Goal: Information Seeking & Learning: Learn about a topic

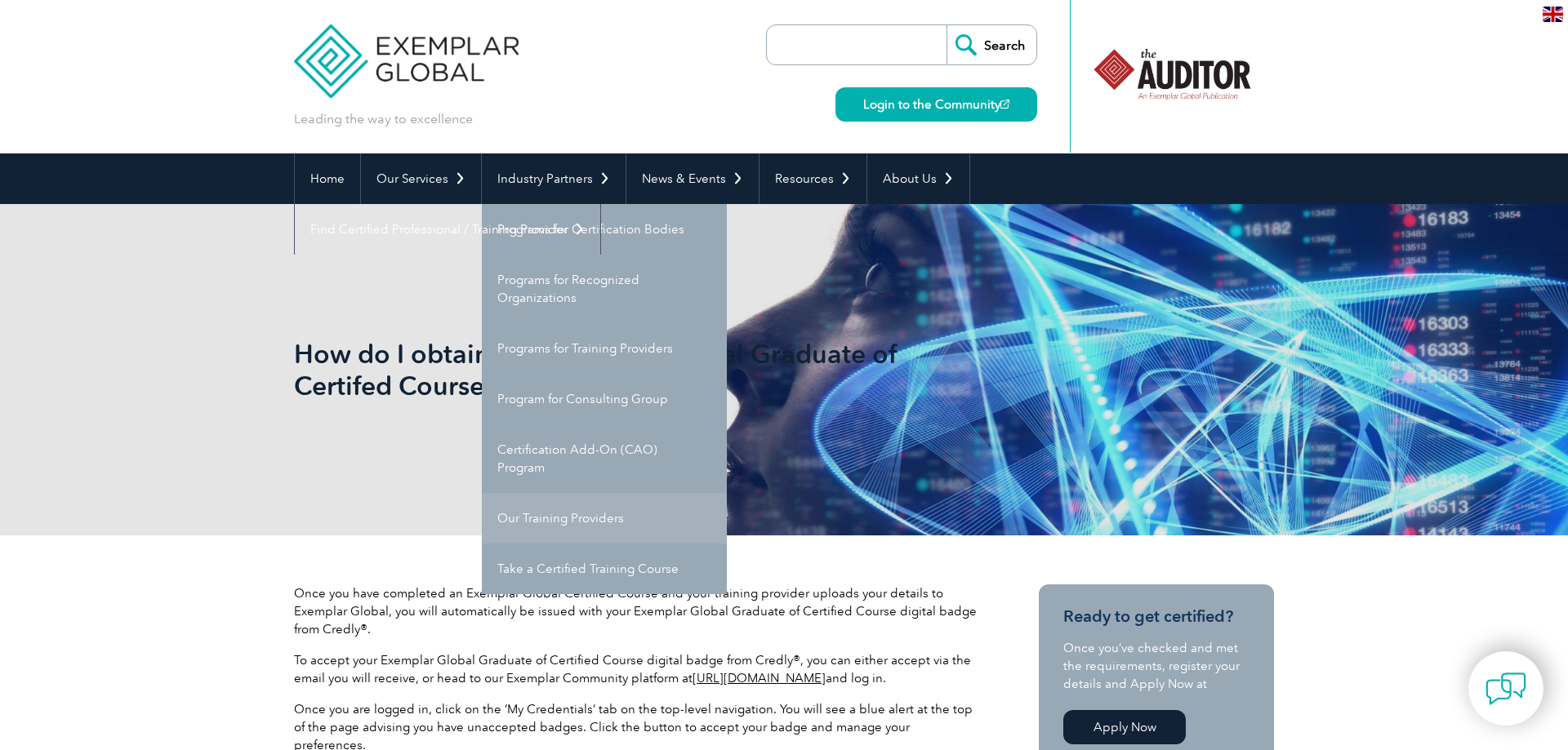
click at [568, 521] on link "Our Training Providers" at bounding box center [605, 519] width 245 height 51
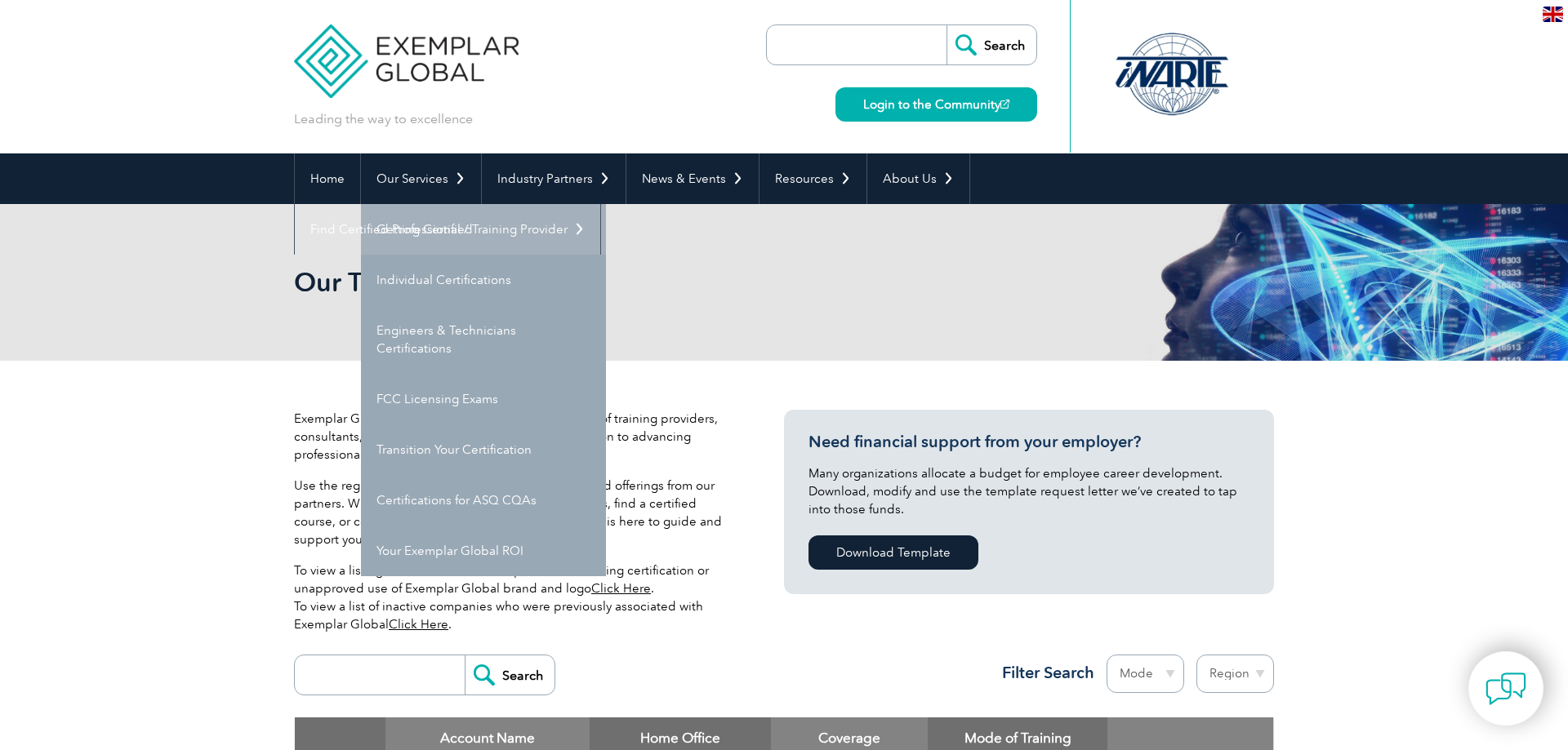
click at [429, 230] on link "Getting Certified" at bounding box center [484, 229] width 245 height 51
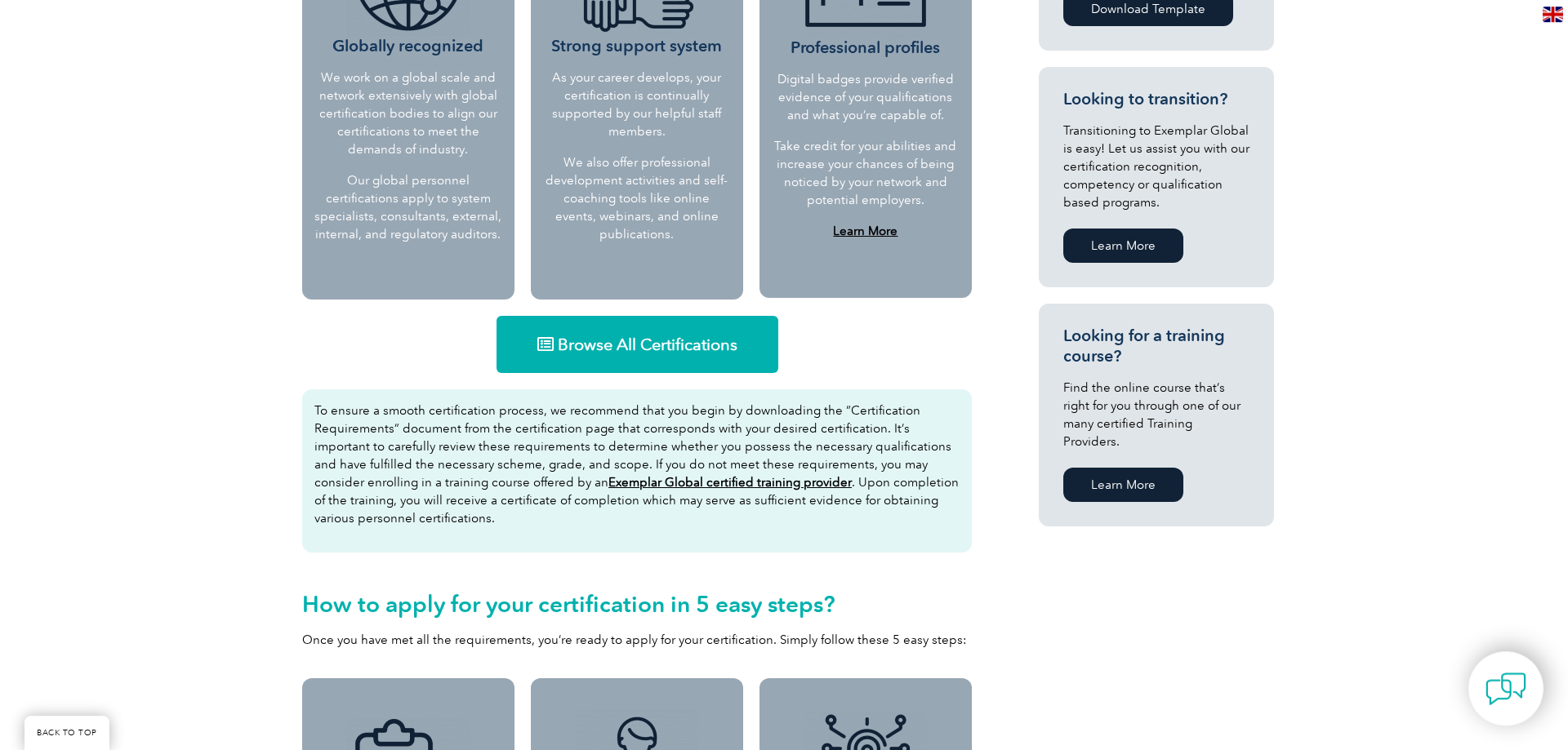
scroll to position [804, 0]
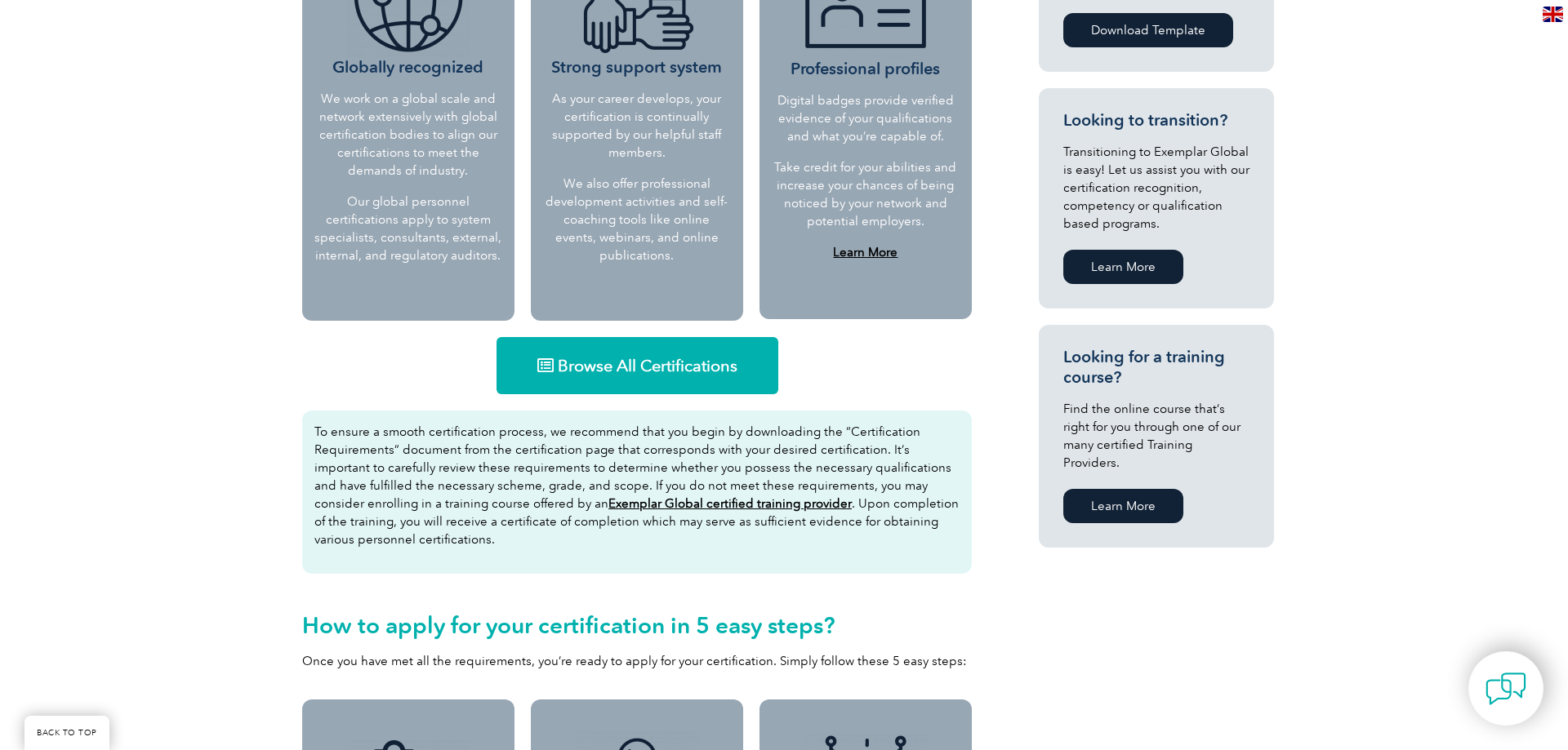
click at [692, 362] on span "Browse All Certifications" at bounding box center [647, 365] width 179 height 16
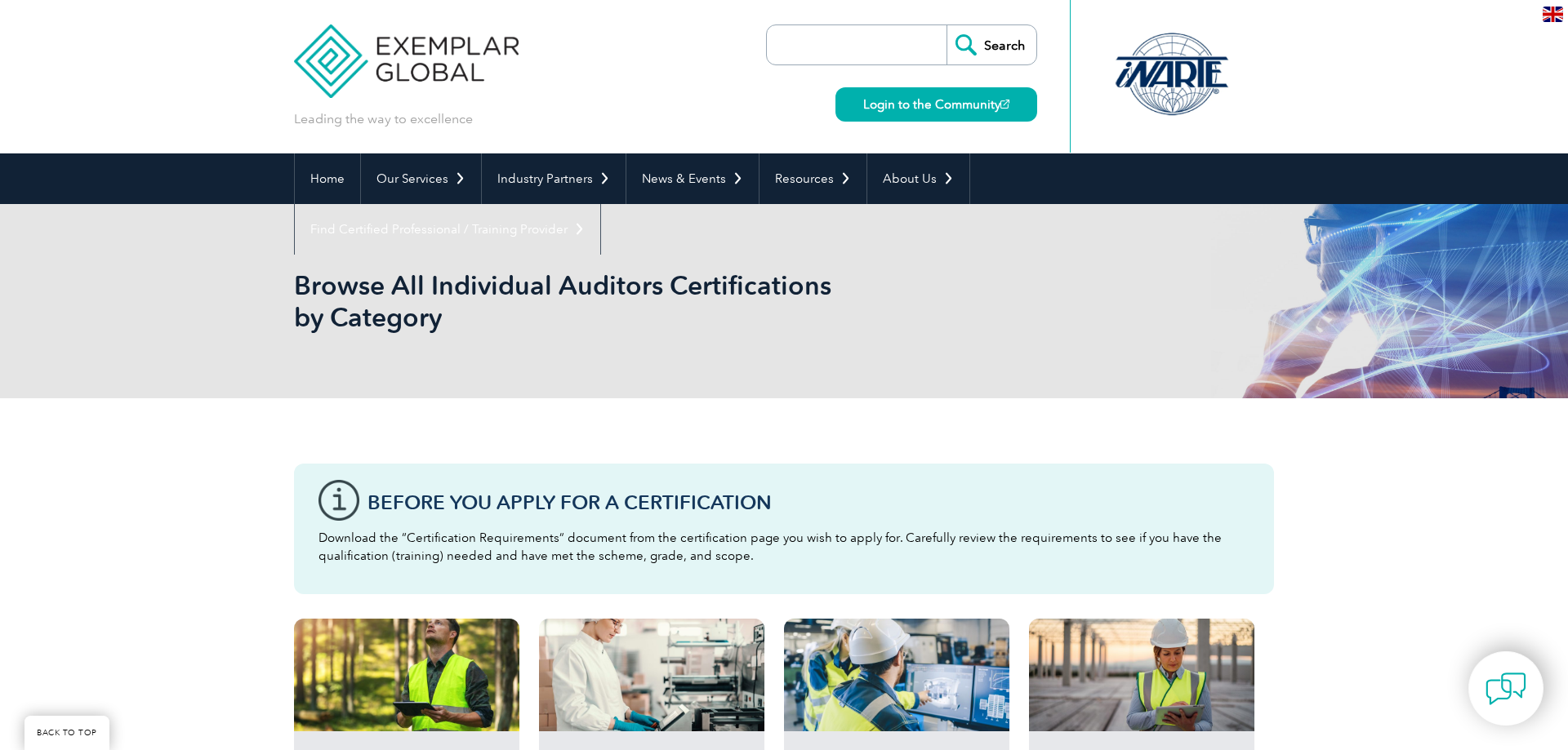
scroll to position [500, 0]
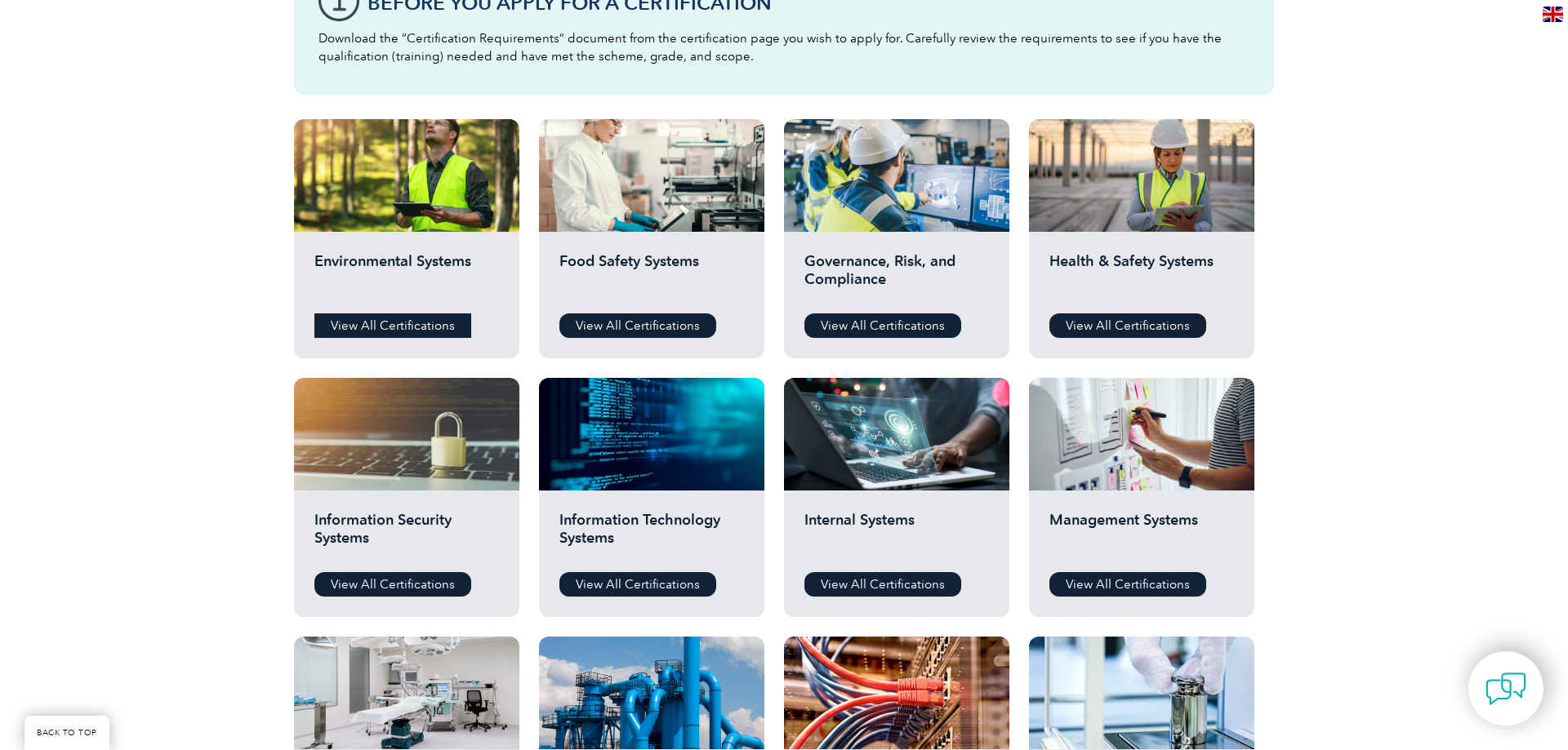
click at [401, 328] on link "View All Certifications" at bounding box center [392, 325] width 157 height 25
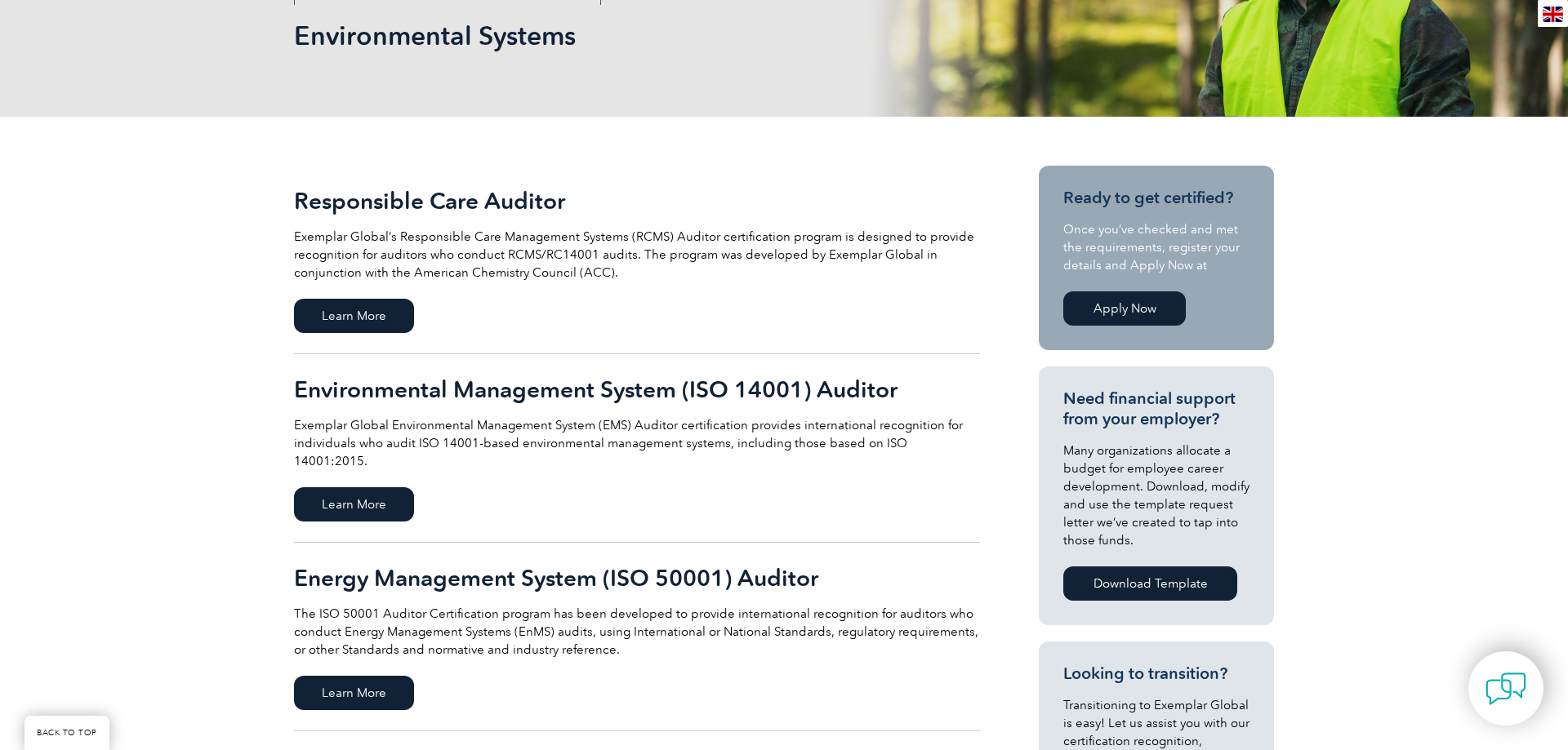
scroll to position [333, 0]
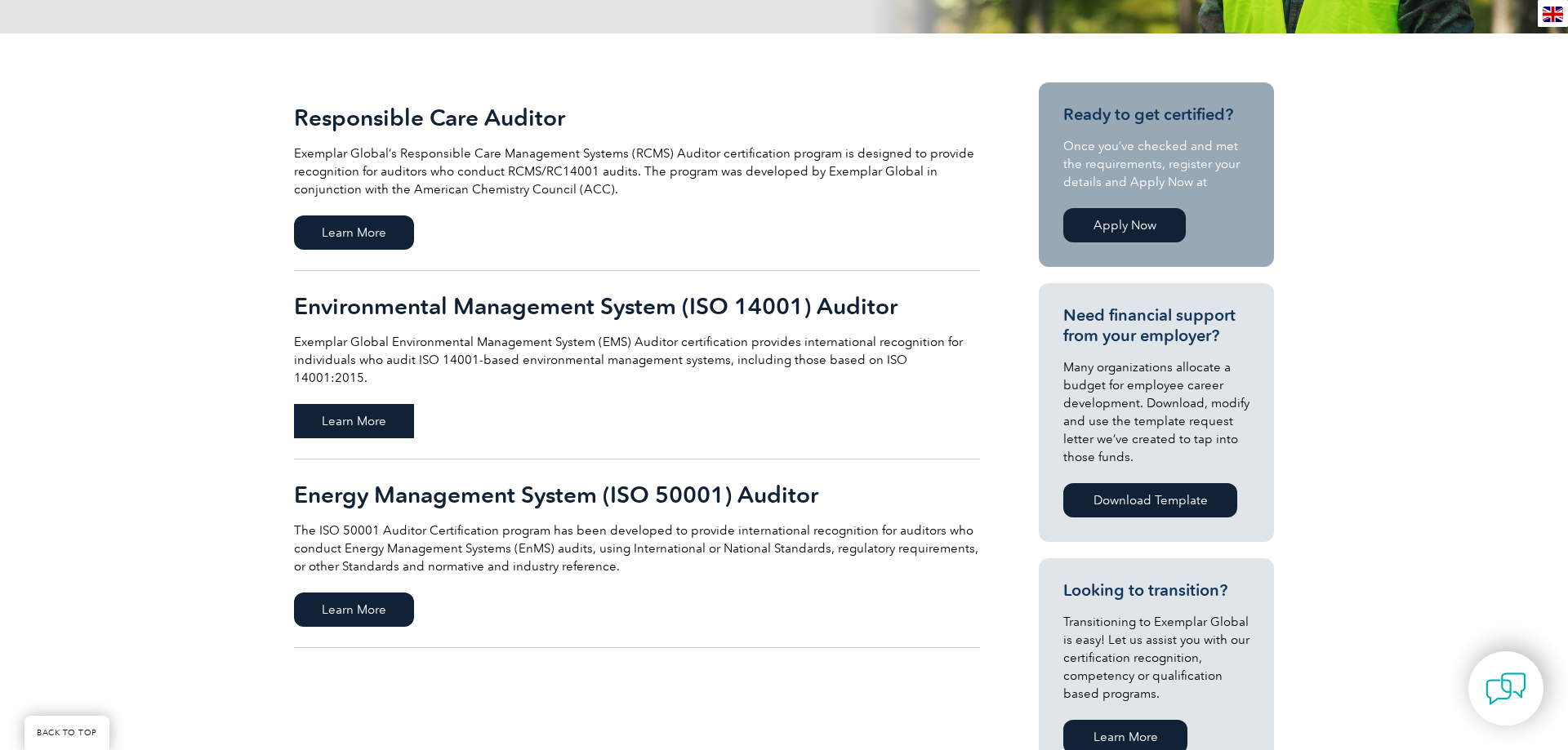
click at [338, 404] on span "Learn More" at bounding box center [354, 421] width 120 height 34
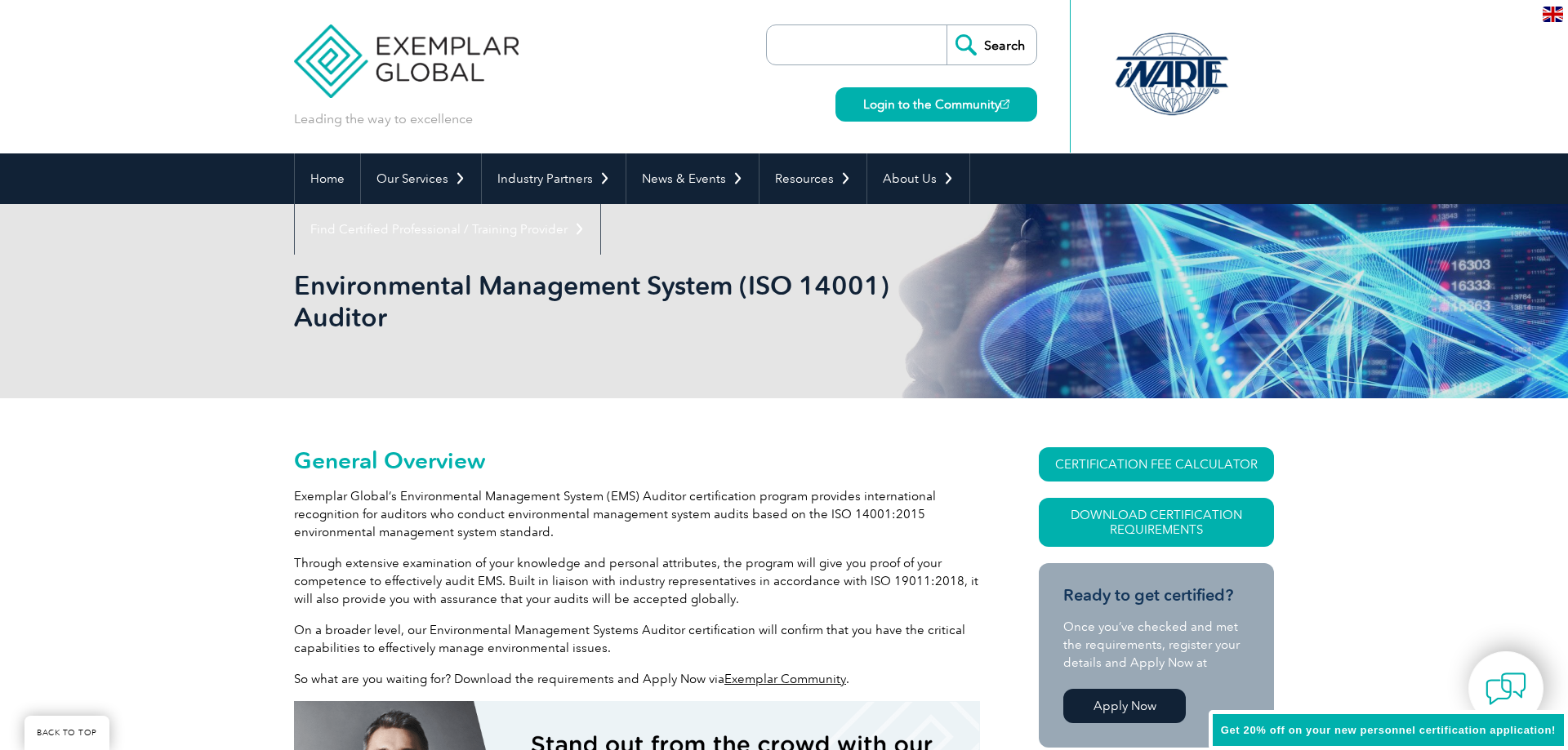
scroll to position [379, 0]
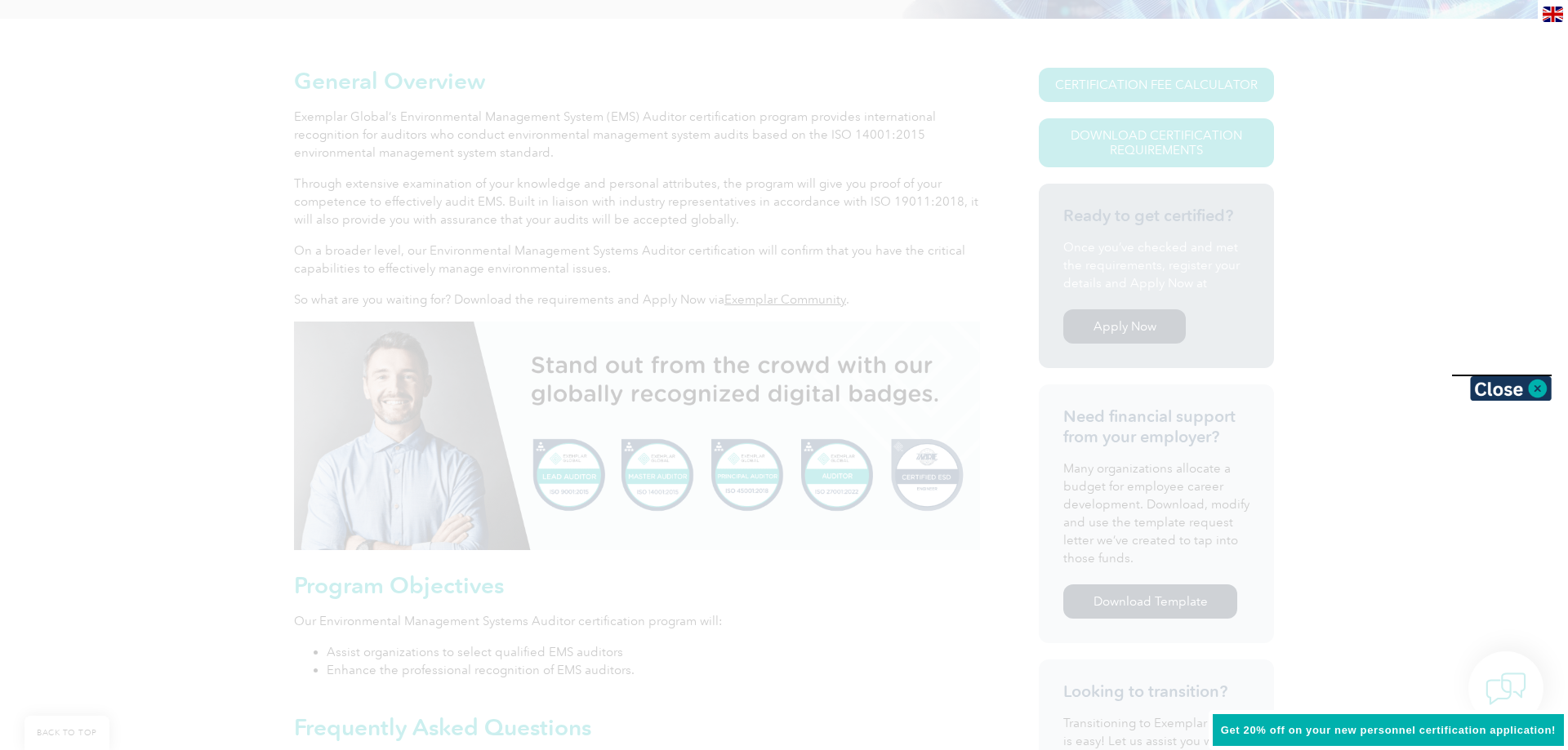
click at [211, 423] on div at bounding box center [784, 375] width 1568 height 750
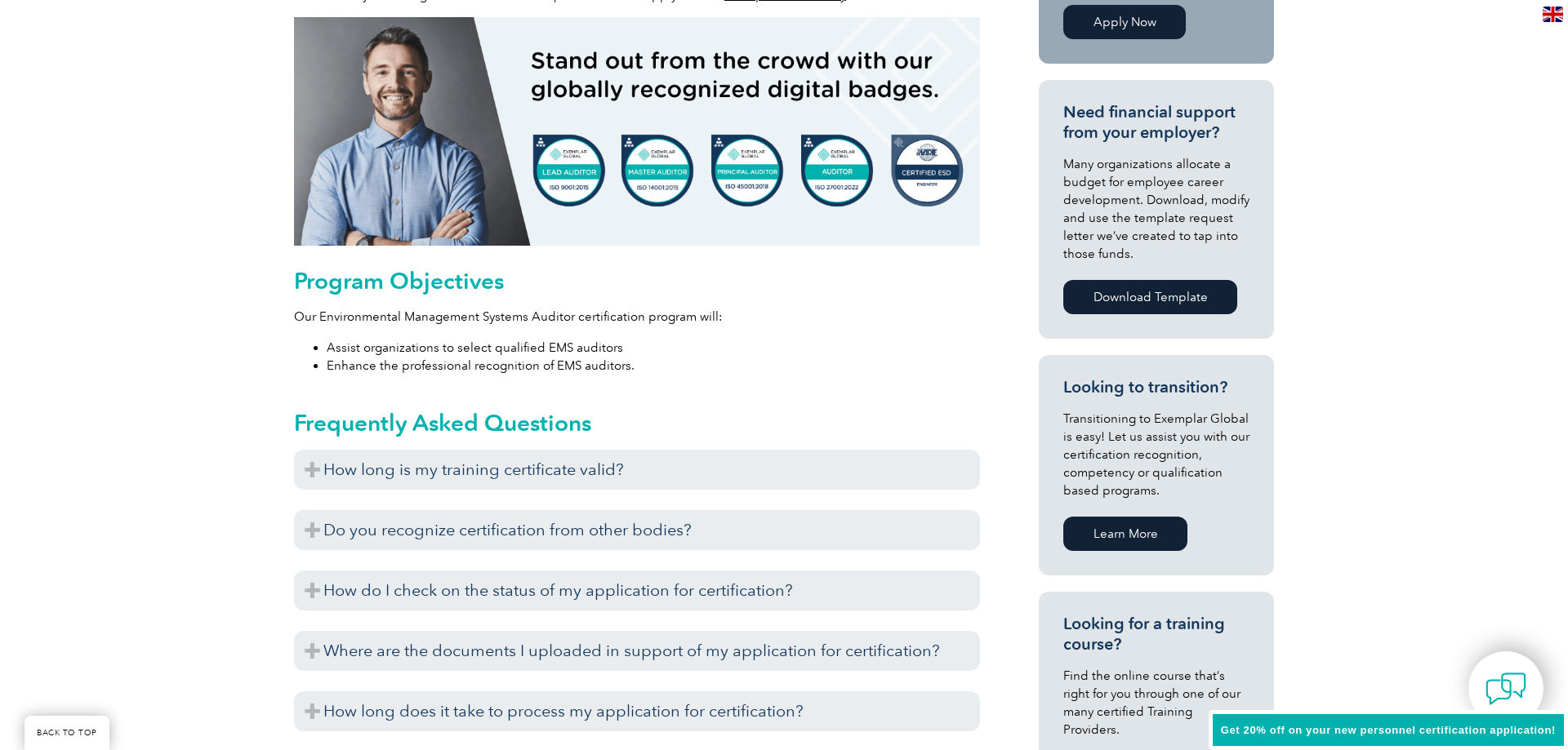
scroll to position [879, 0]
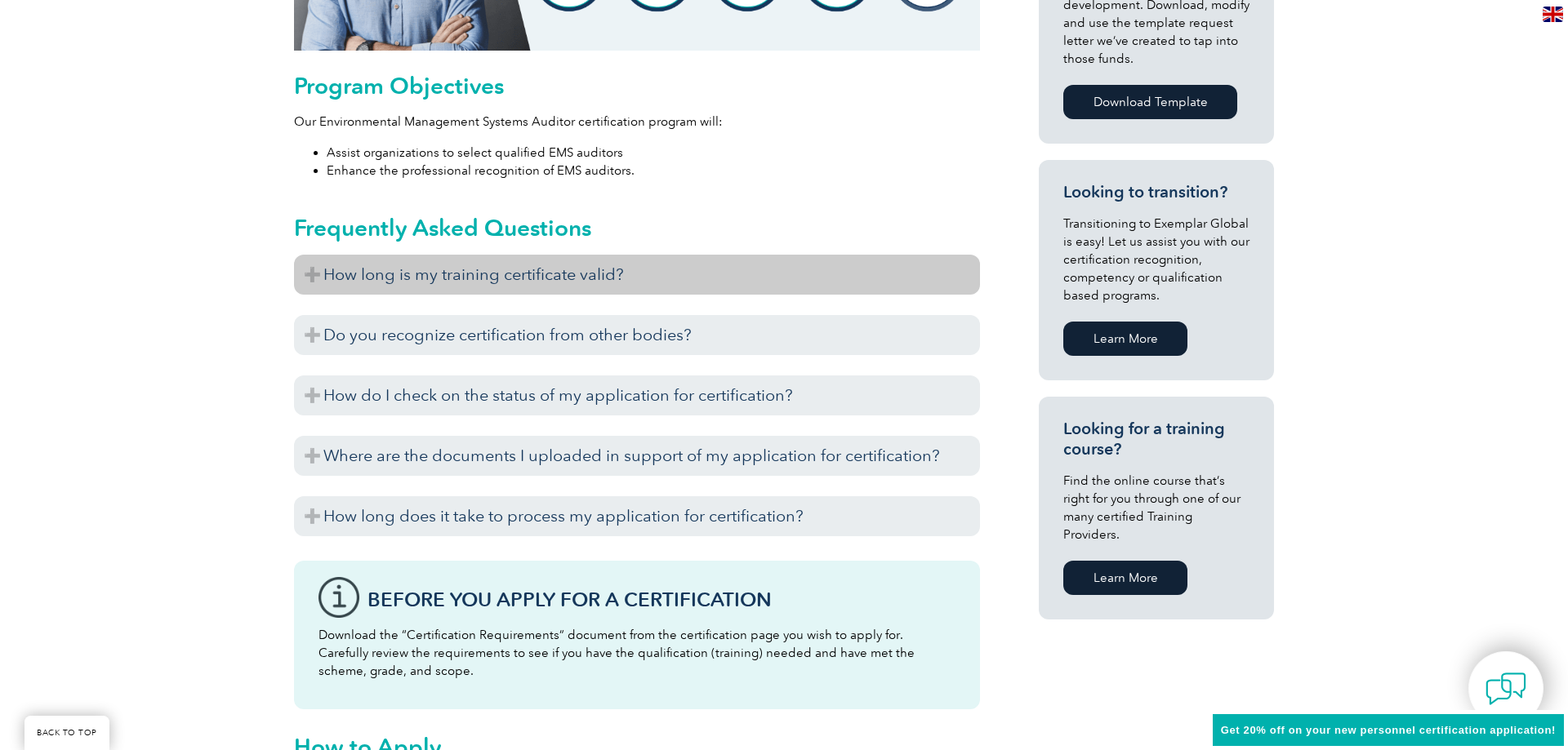
click at [376, 276] on h3 "How long is my training certificate valid?" at bounding box center [637, 275] width 686 height 40
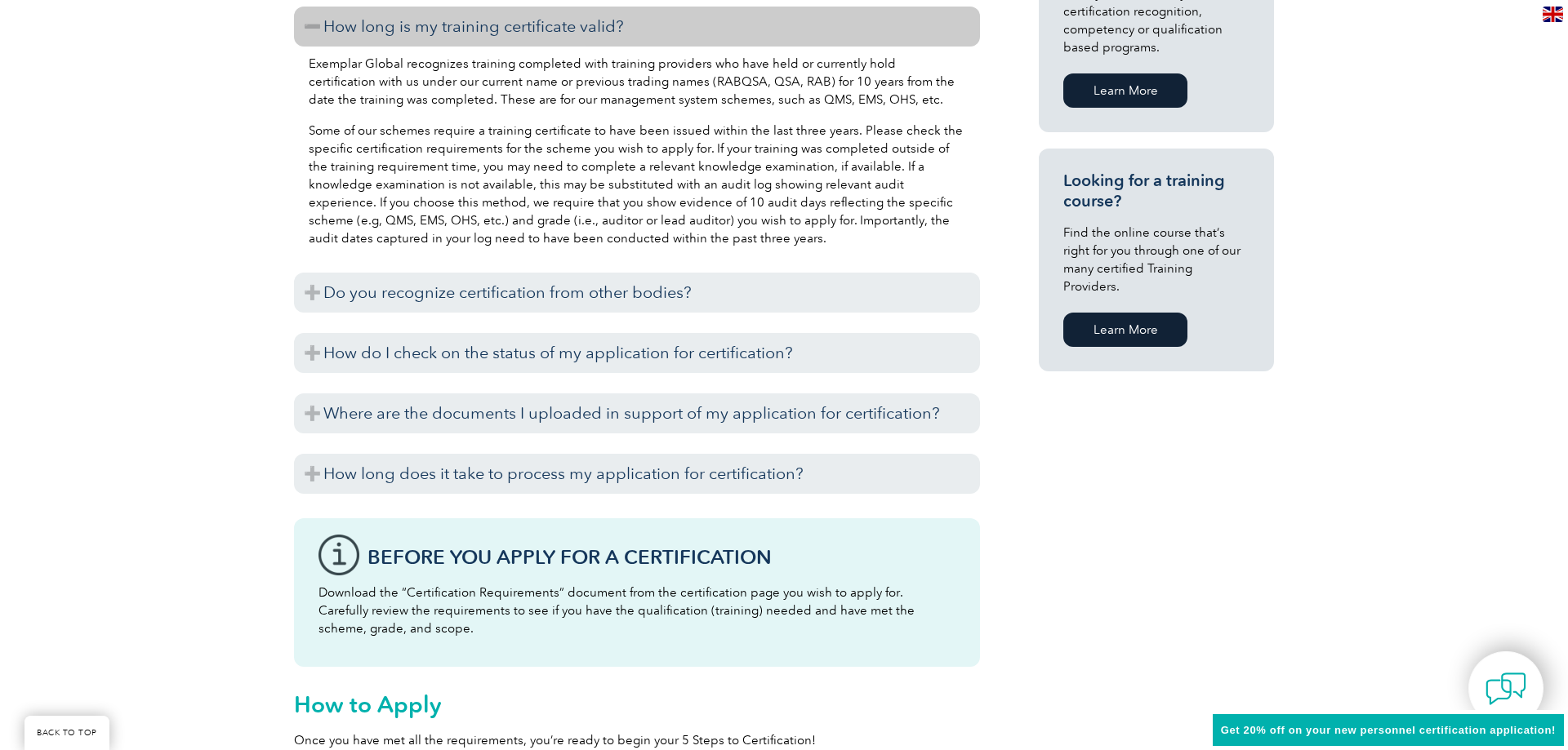
scroll to position [1129, 0]
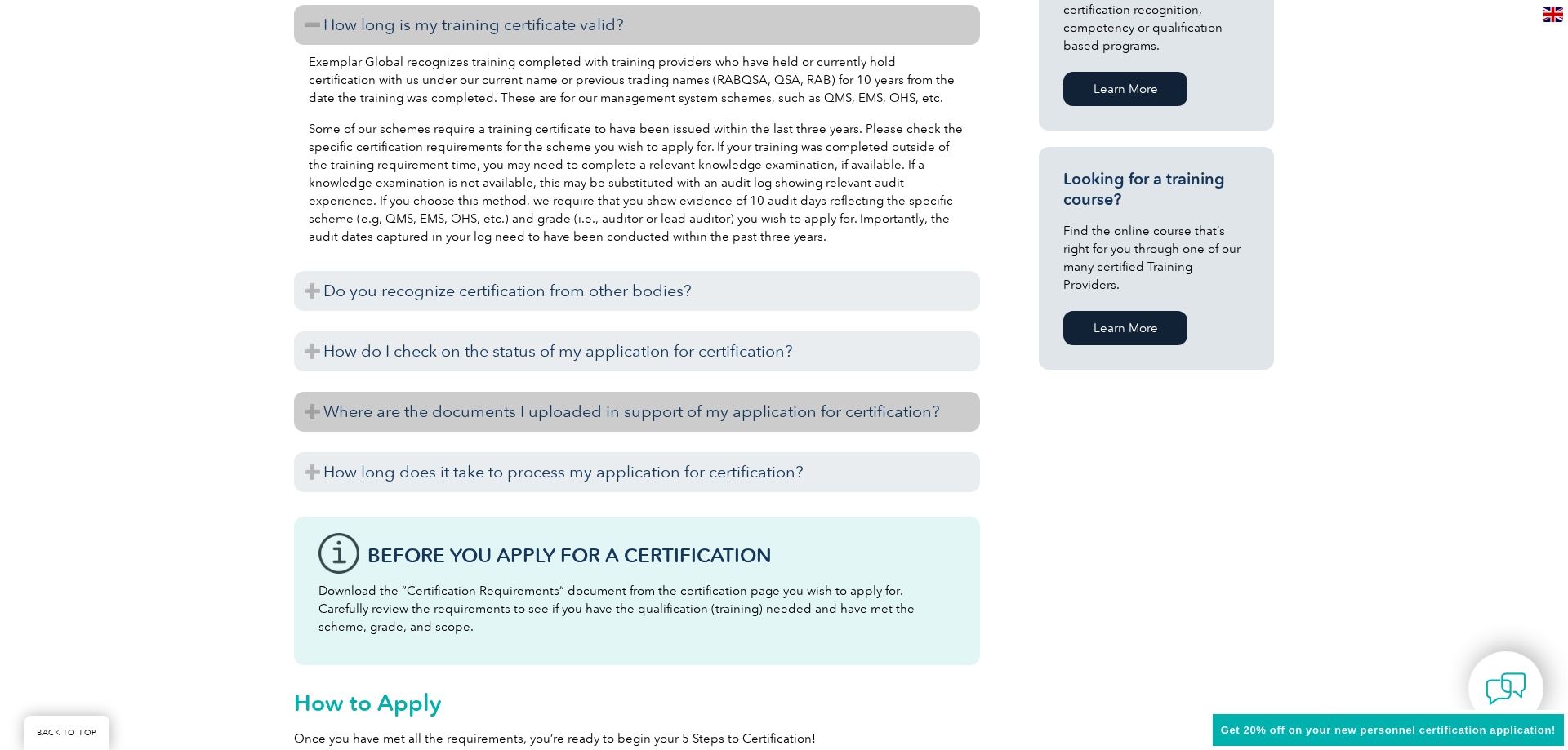
click at [416, 416] on h3 "Where are the documents I uploaded in support of my application for certificati…" at bounding box center [637, 411] width 686 height 40
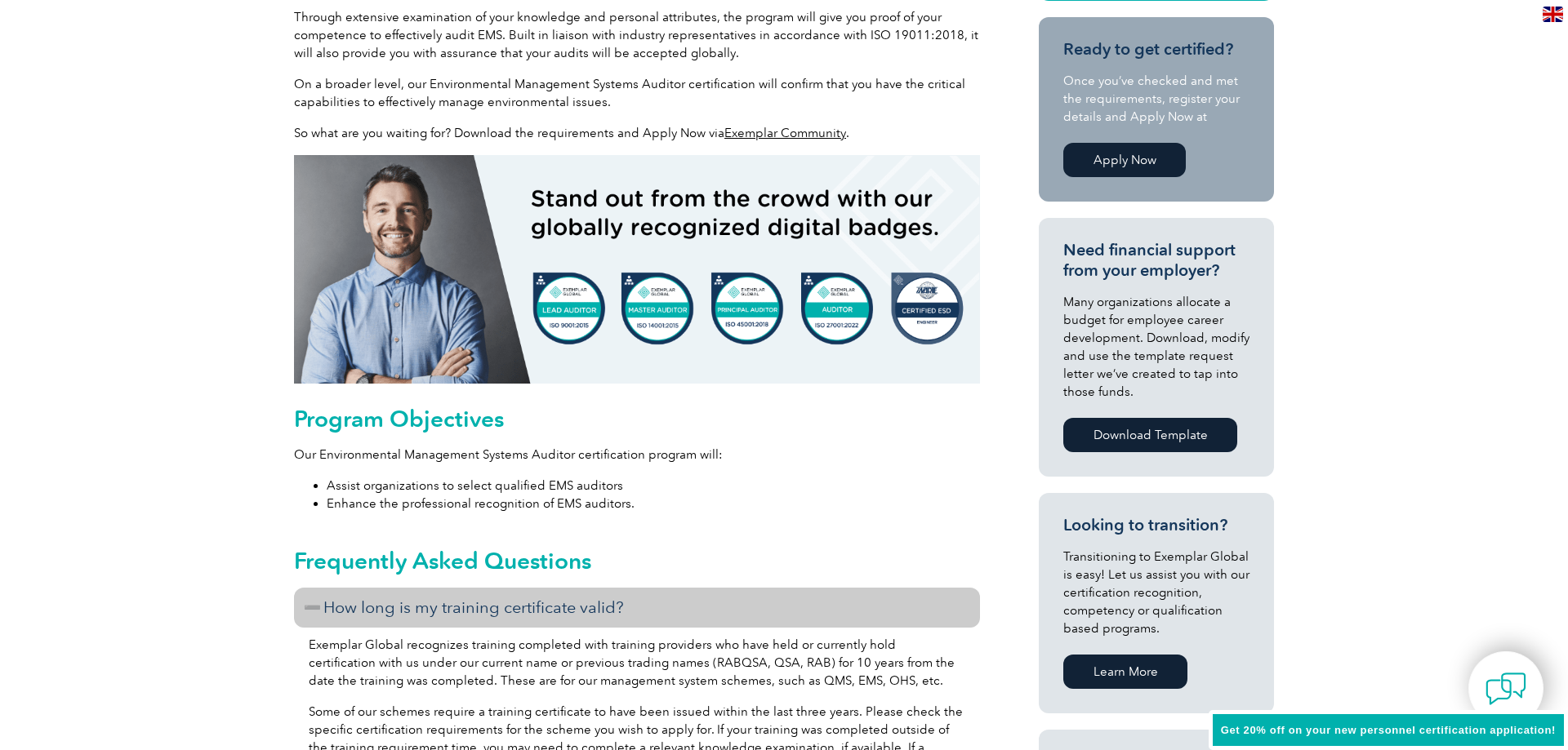
scroll to position [46, 0]
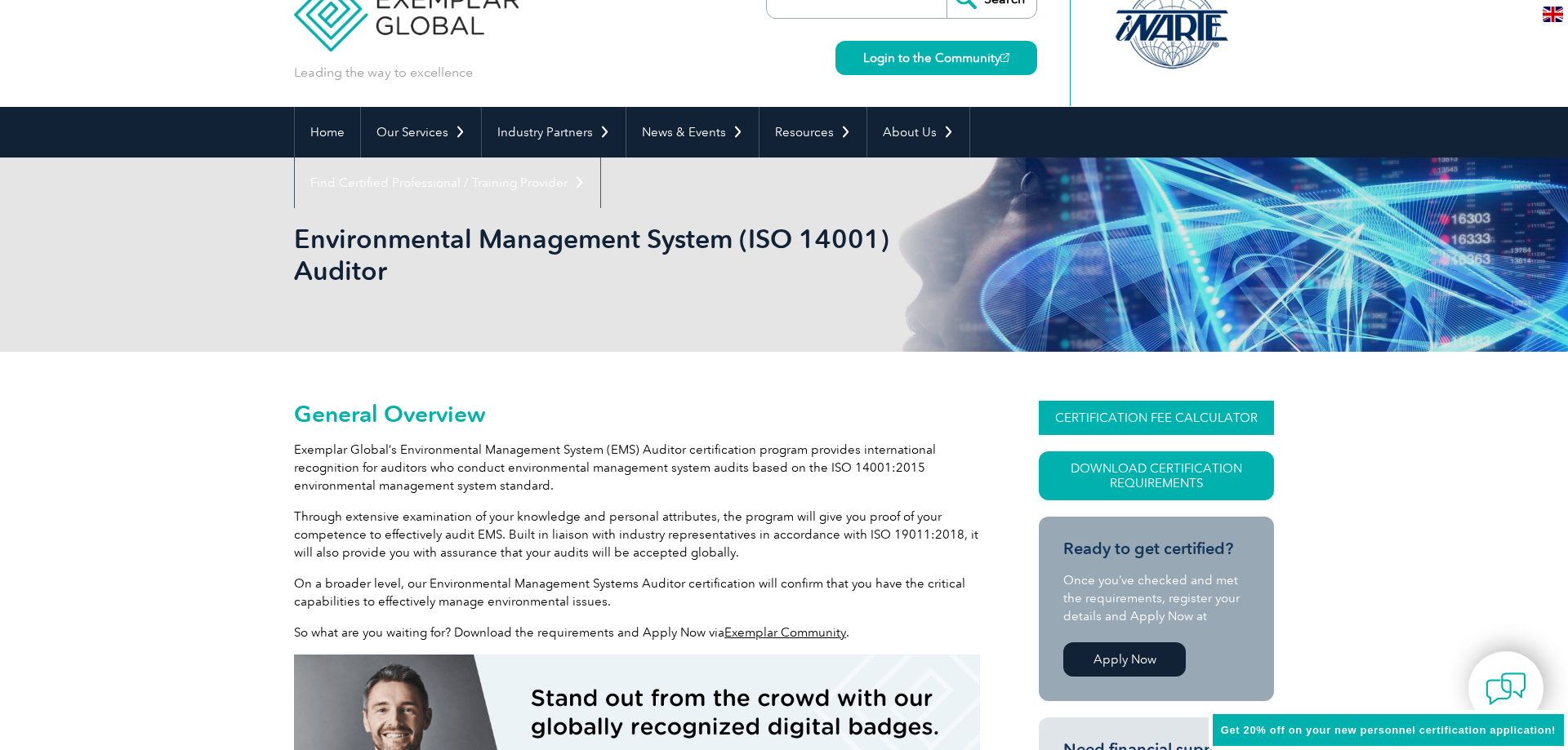
click at [1084, 421] on link "CERTIFICATION FEE CALCULATOR" at bounding box center [1156, 418] width 235 height 34
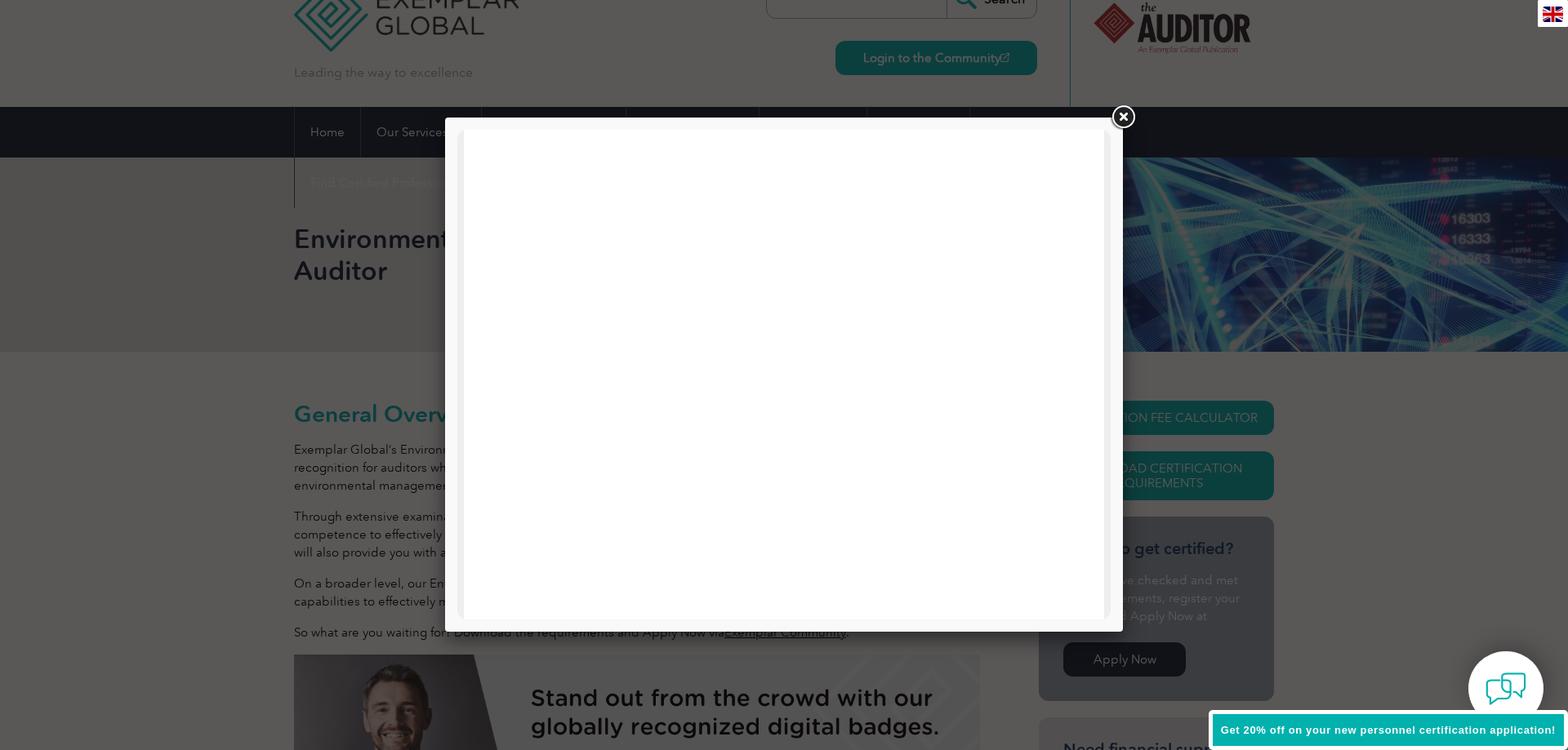
scroll to position [583, 0]
click at [1120, 125] on link at bounding box center [1122, 117] width 29 height 29
